Goal: Use online tool/utility

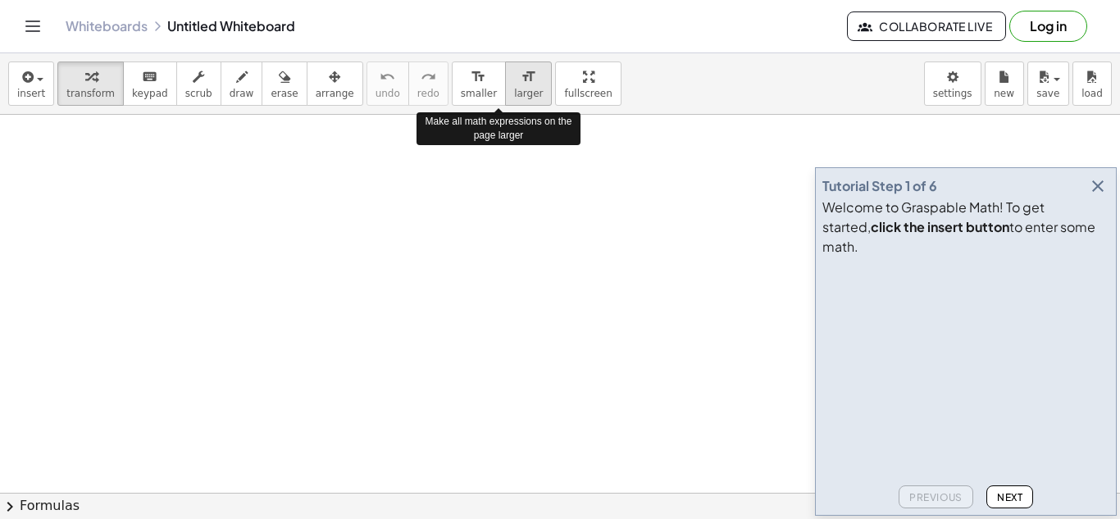
click at [514, 88] on span "larger" at bounding box center [528, 93] width 29 height 11
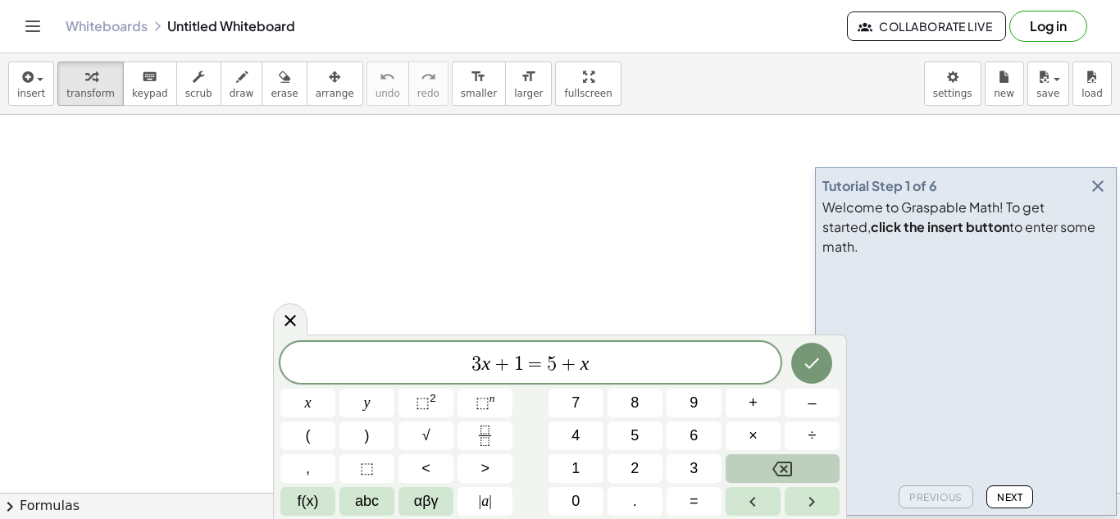
click at [787, 465] on icon "Backspace" at bounding box center [782, 469] width 20 height 15
click at [750, 404] on span "+" at bounding box center [753, 403] width 9 height 22
click at [668, 447] on button "6" at bounding box center [694, 435] width 55 height 29
click at [793, 426] on button "÷" at bounding box center [812, 435] width 55 height 29
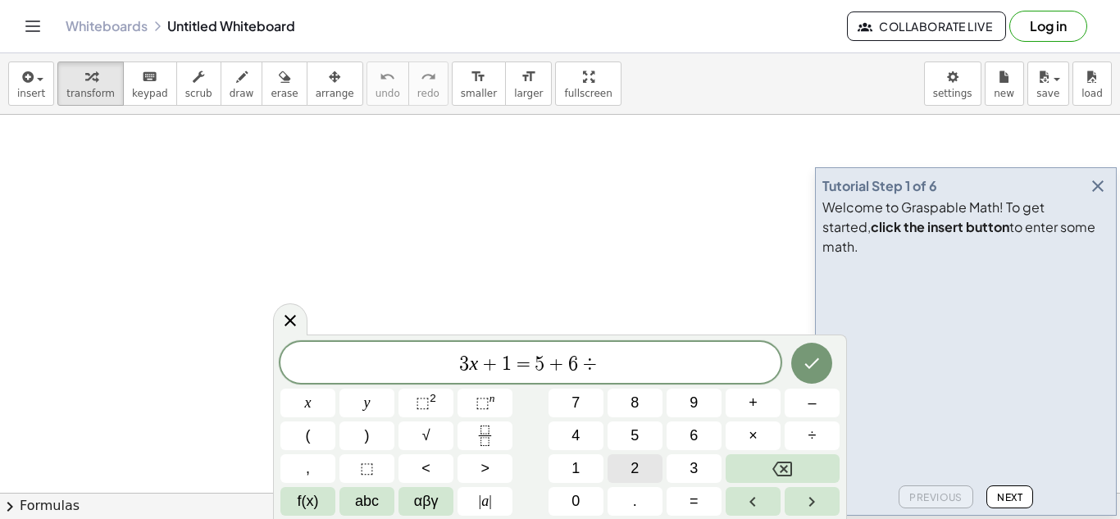
click at [648, 469] on button "2" at bounding box center [635, 468] width 55 height 29
click at [814, 353] on icon "Done" at bounding box center [812, 363] width 20 height 20
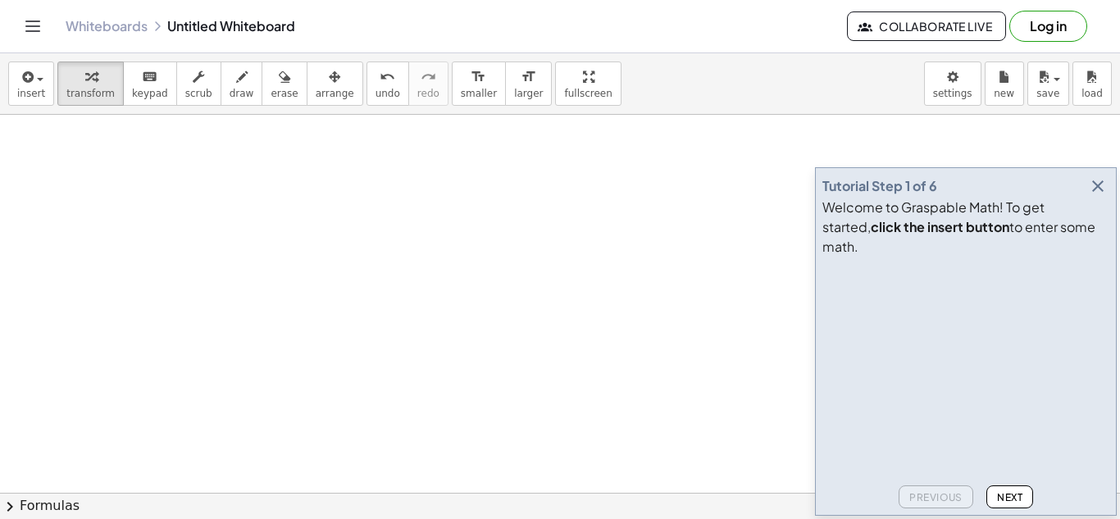
scroll to position [181, 0]
click at [1099, 196] on icon "button" at bounding box center [1098, 186] width 20 height 20
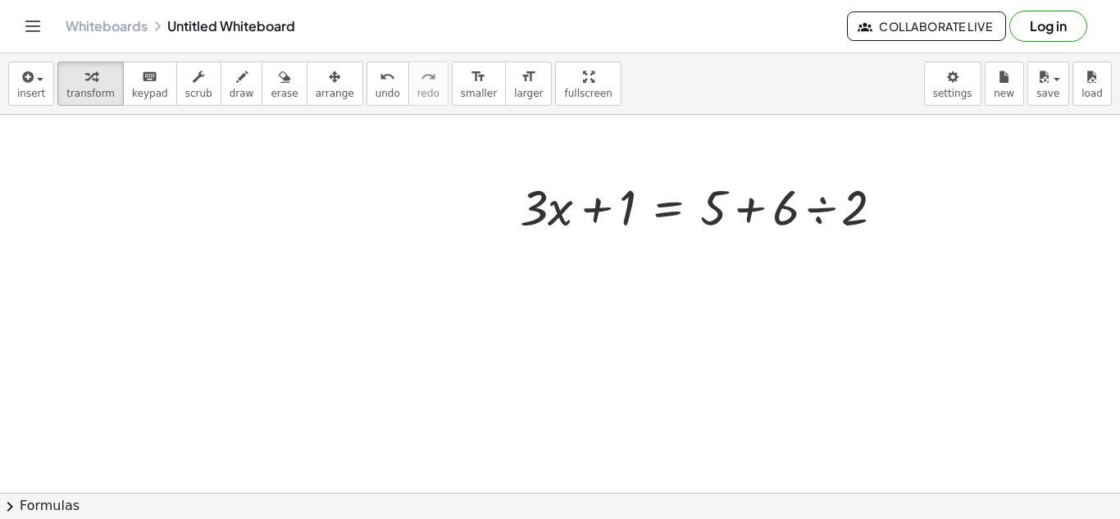
scroll to position [17, 0]
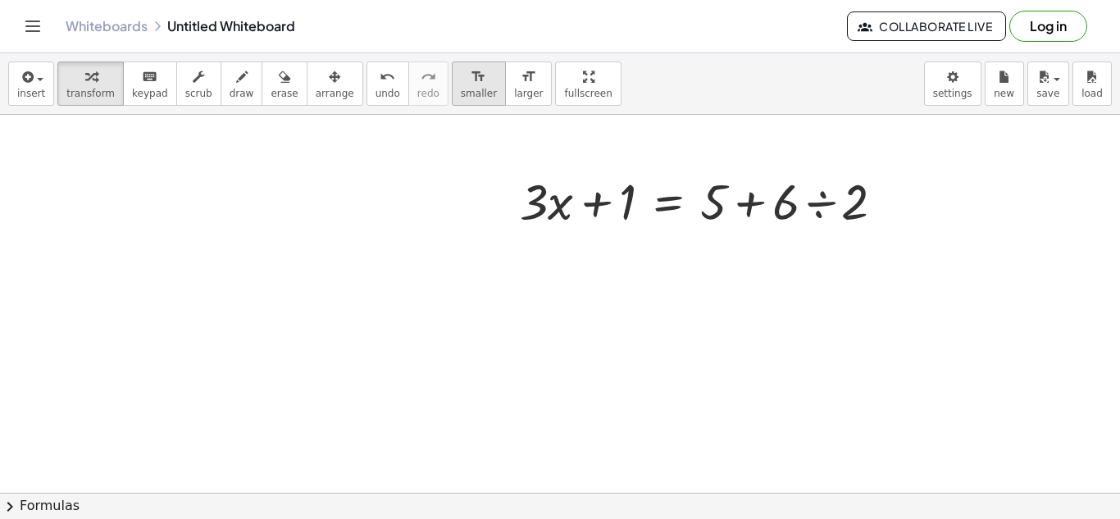
click at [461, 93] on span "smaller" at bounding box center [479, 93] width 36 height 11
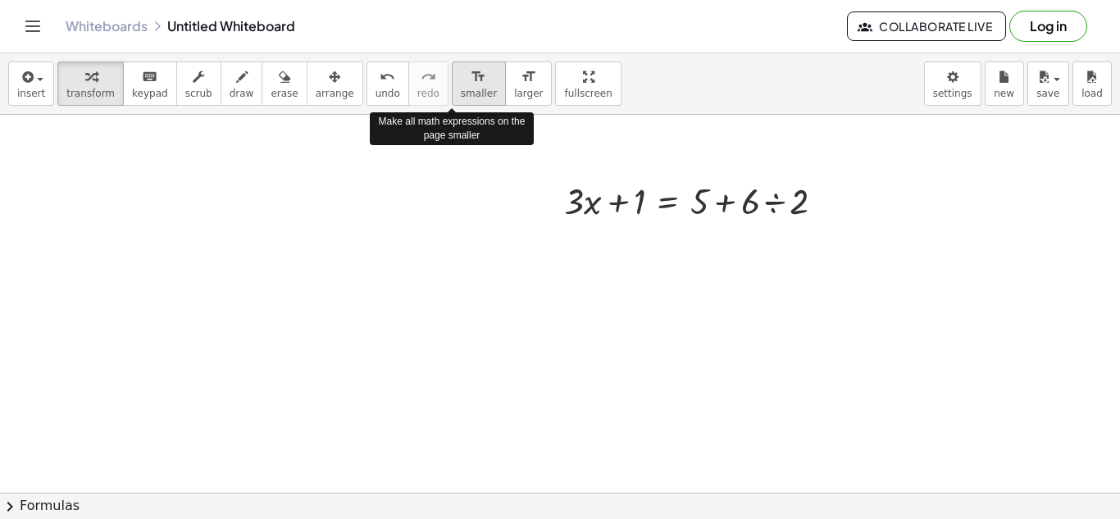
click at [471, 79] on icon "format_size" at bounding box center [479, 77] width 16 height 20
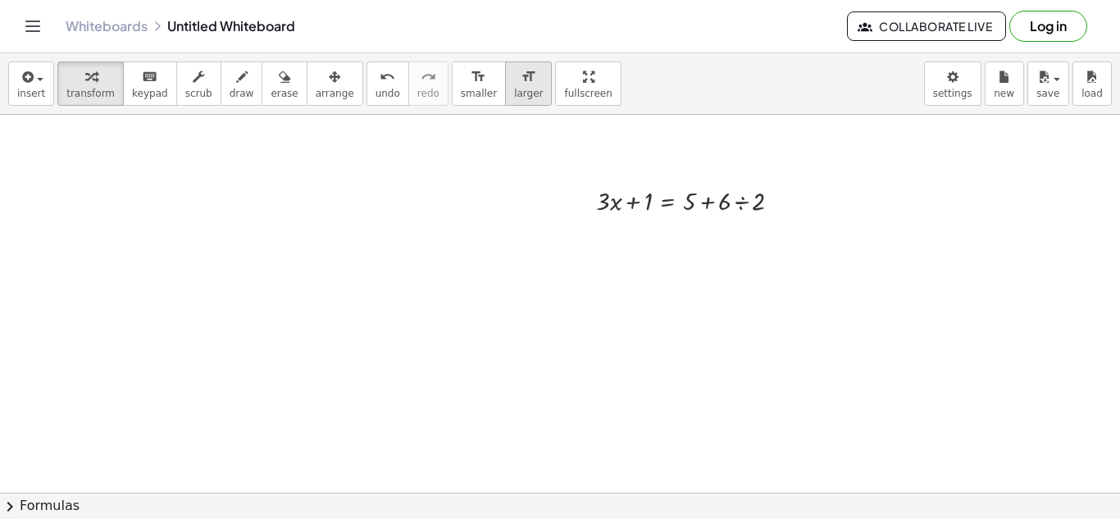
click at [514, 89] on span "larger" at bounding box center [528, 93] width 29 height 11
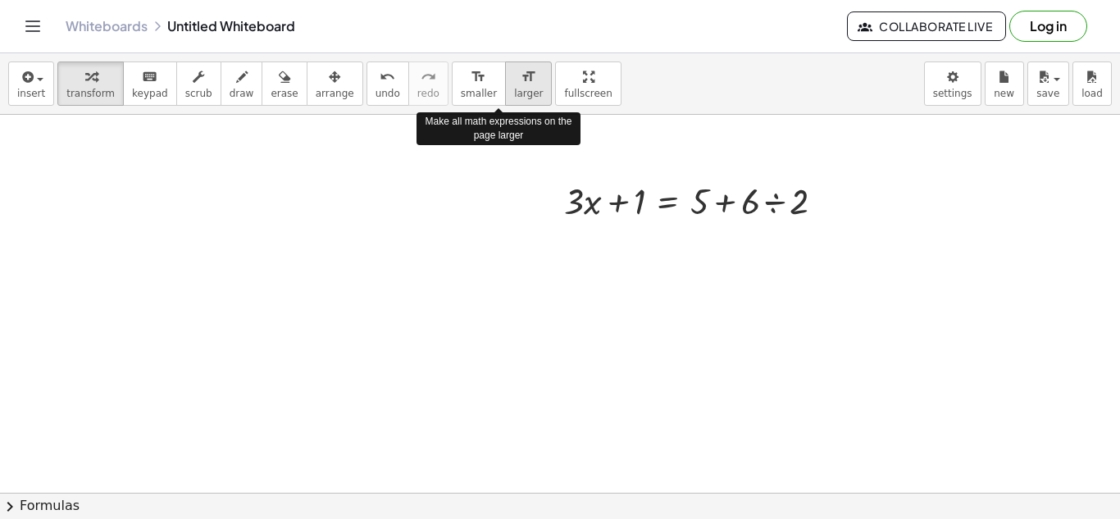
click at [514, 89] on span "larger" at bounding box center [528, 93] width 29 height 11
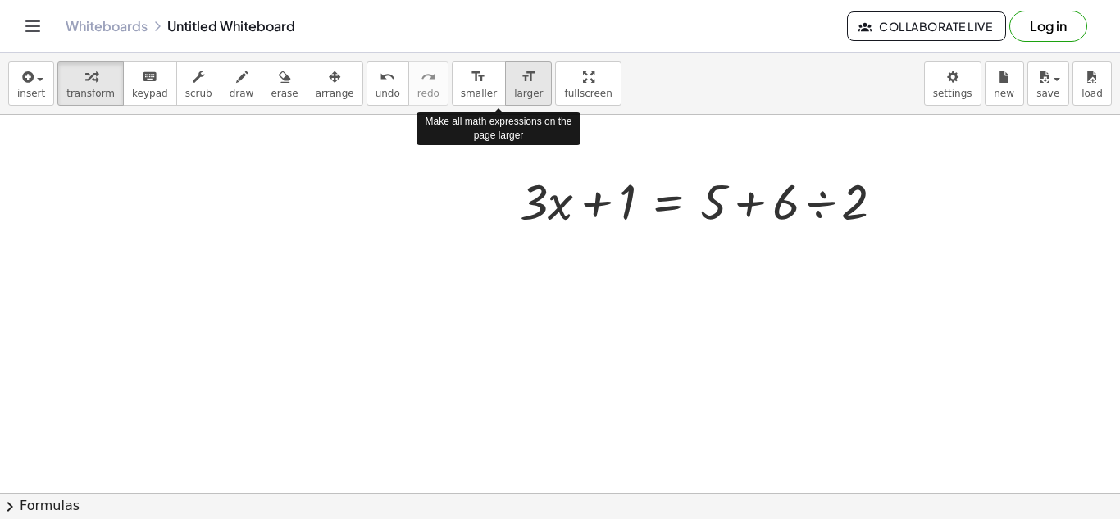
click at [514, 89] on span "larger" at bounding box center [528, 93] width 29 height 11
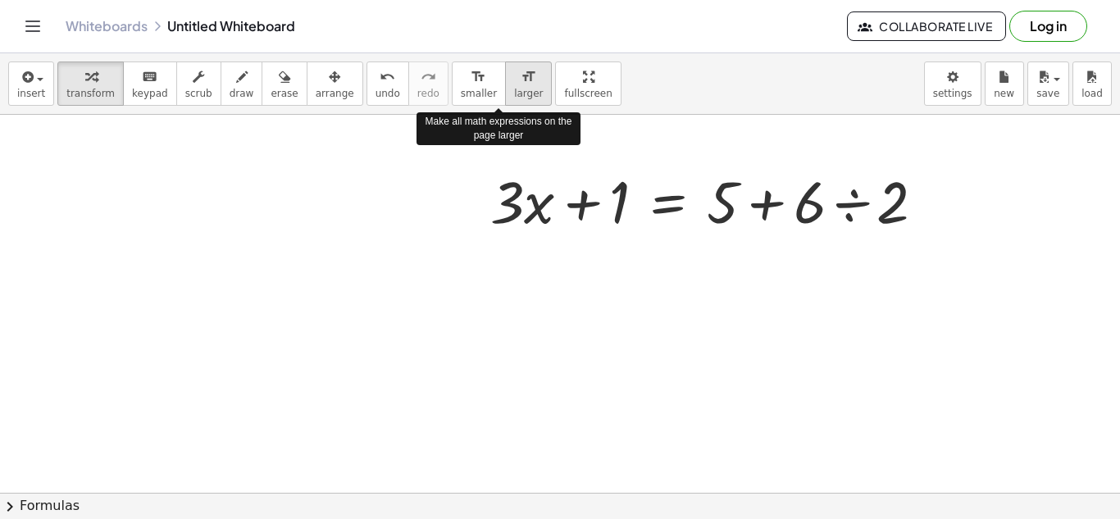
click at [514, 89] on span "larger" at bounding box center [528, 93] width 29 height 11
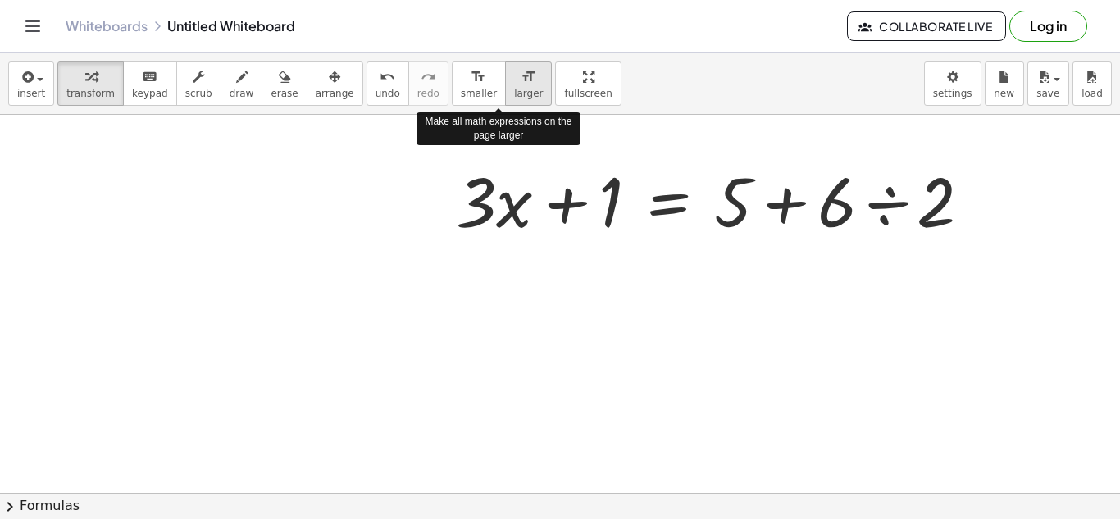
click at [514, 89] on span "larger" at bounding box center [528, 93] width 29 height 11
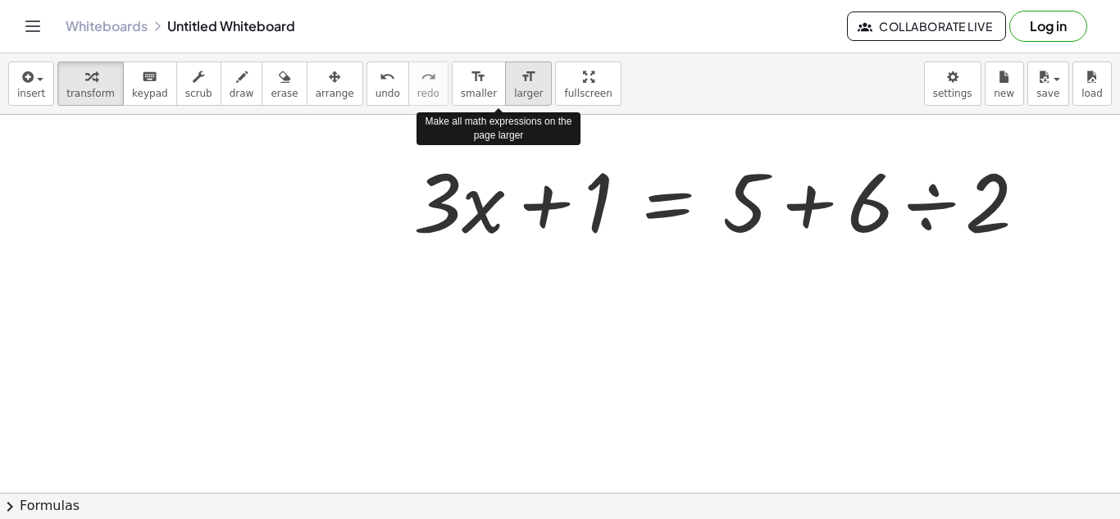
click at [514, 89] on span "larger" at bounding box center [528, 93] width 29 height 11
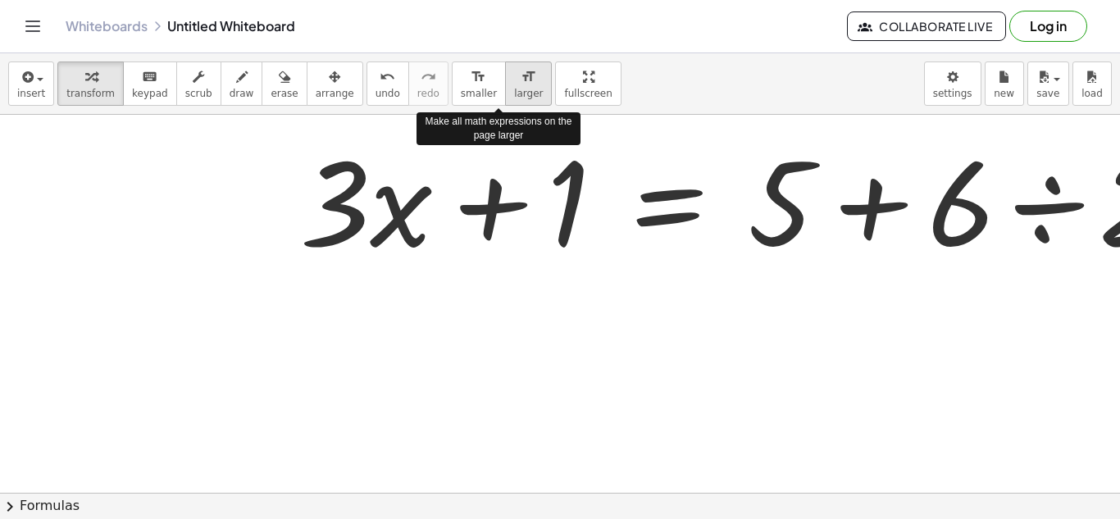
click at [514, 89] on span "larger" at bounding box center [528, 93] width 29 height 11
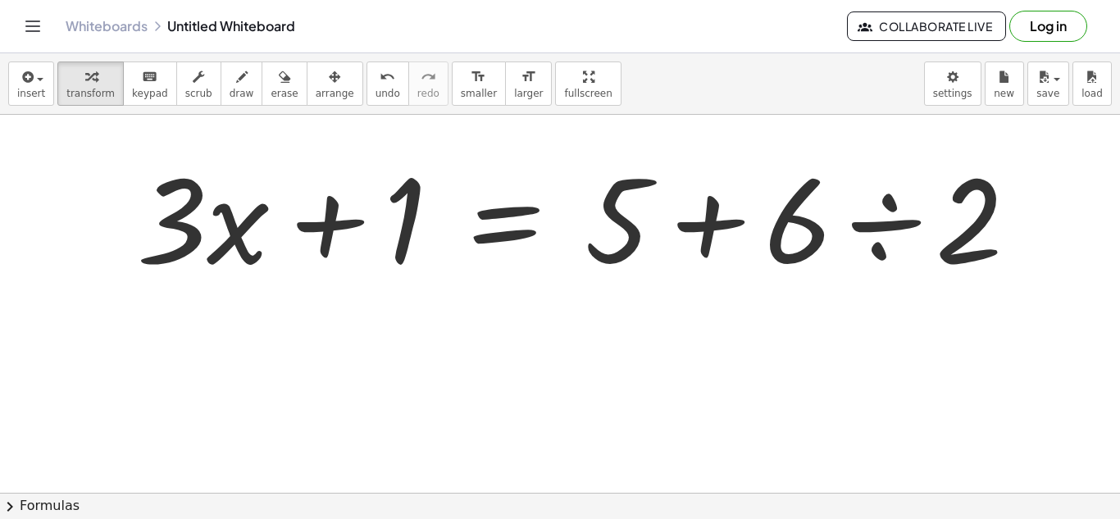
scroll to position [0, 157]
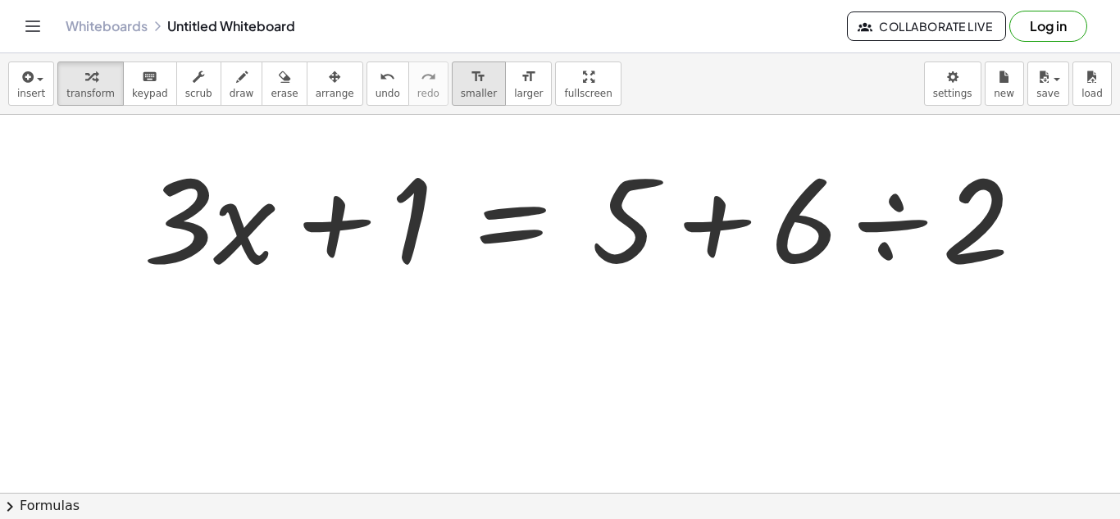
click at [452, 99] on button "format_size smaller" at bounding box center [479, 83] width 54 height 44
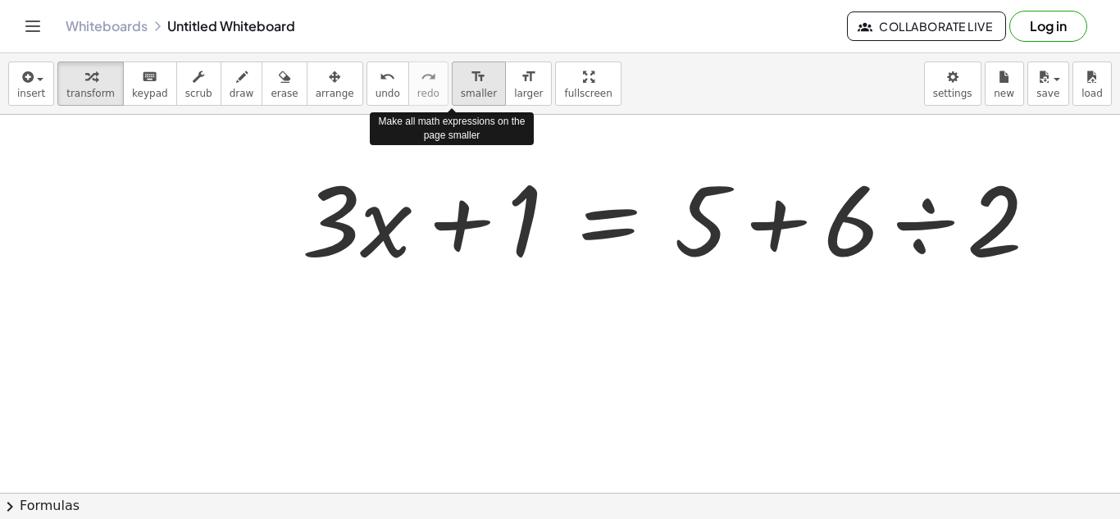
click at [461, 98] on span "smaller" at bounding box center [479, 93] width 36 height 11
